Goal: Navigation & Orientation: Find specific page/section

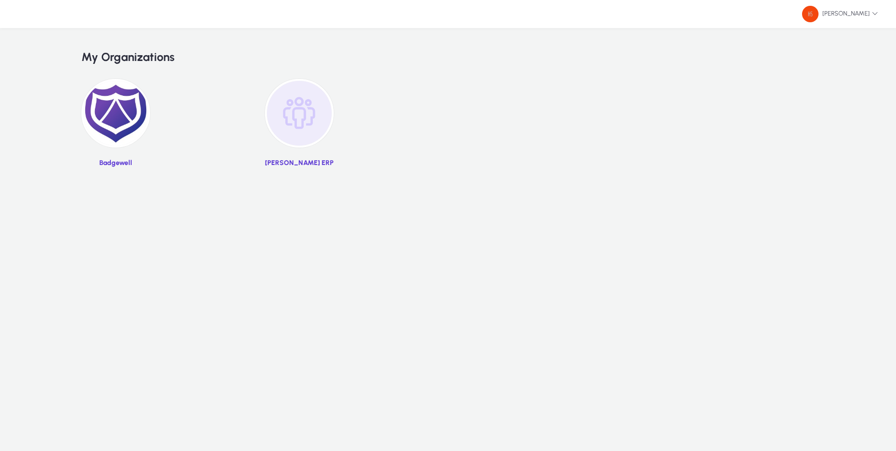
click at [135, 122] on img at bounding box center [115, 113] width 69 height 69
click at [130, 125] on img at bounding box center [115, 113] width 69 height 69
